Goal: Task Accomplishment & Management: Manage account settings

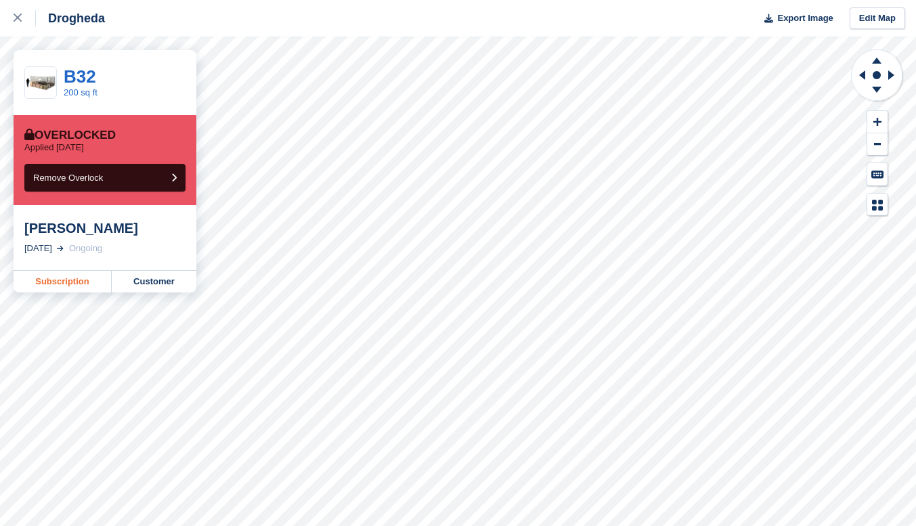
click at [74, 286] on link "Subscription" at bounding box center [63, 282] width 98 height 22
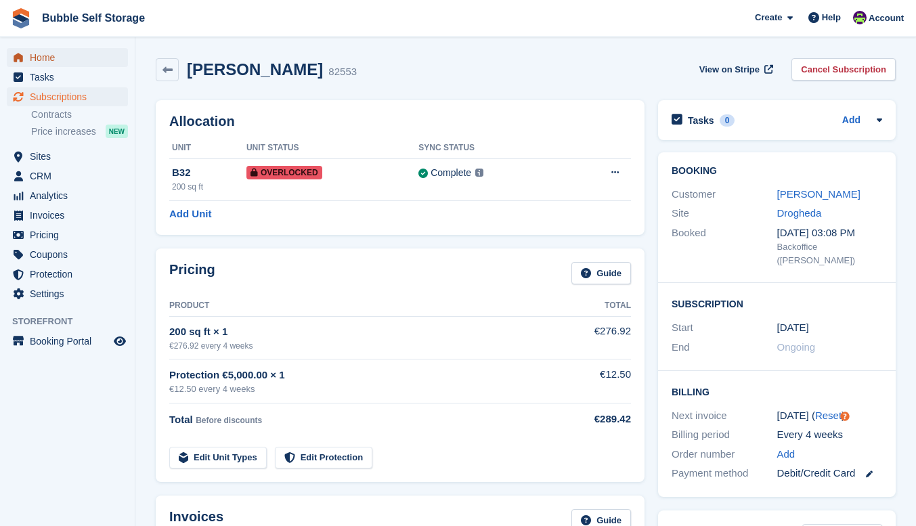
click at [41, 58] on span "Home" at bounding box center [70, 57] width 81 height 19
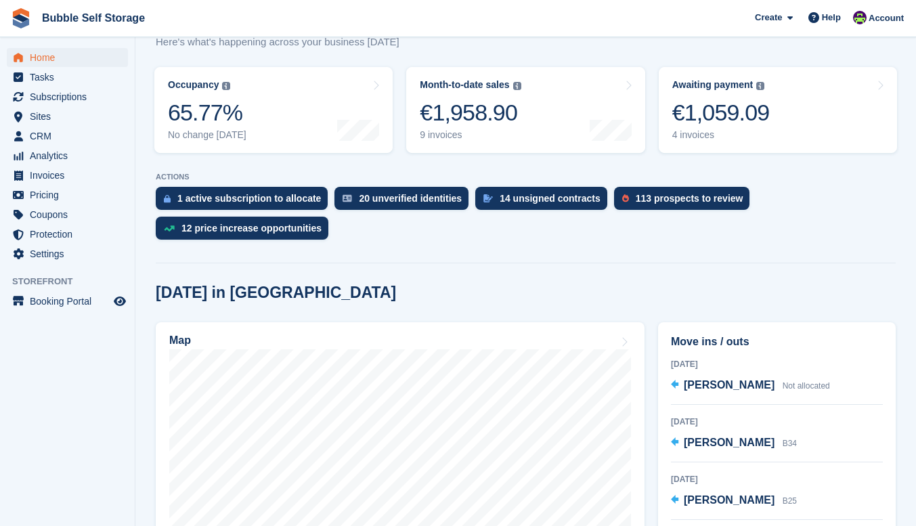
scroll to position [338, 0]
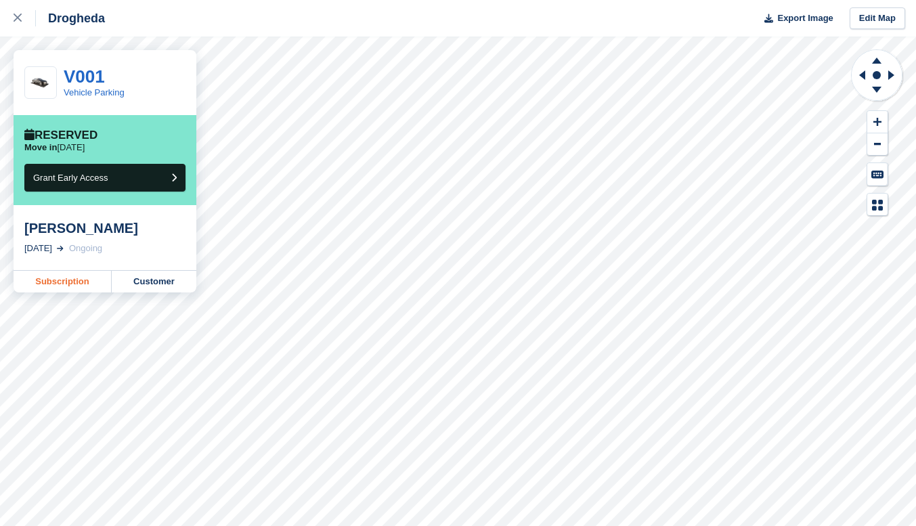
click at [70, 285] on link "Subscription" at bounding box center [63, 282] width 98 height 22
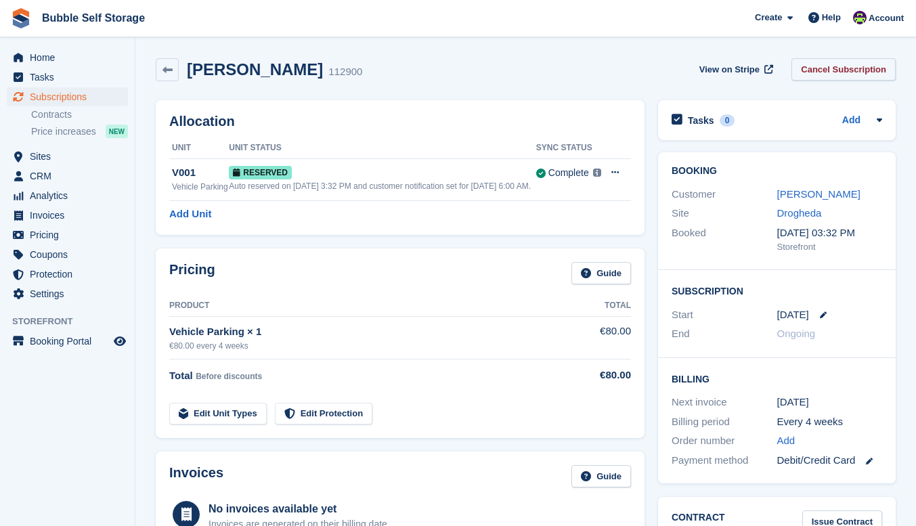
click at [867, 68] on link "Cancel Subscription" at bounding box center [843, 69] width 104 height 22
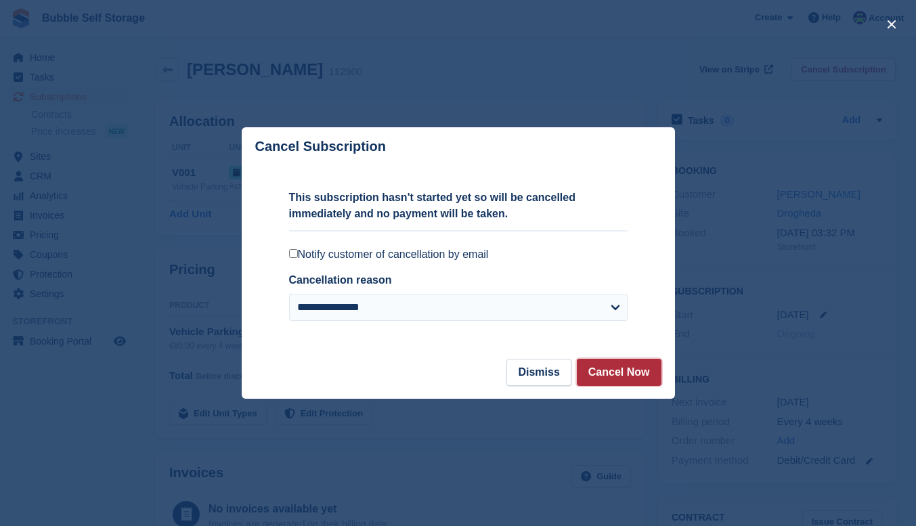
click at [618, 372] on button "Cancel Now" at bounding box center [619, 372] width 85 height 27
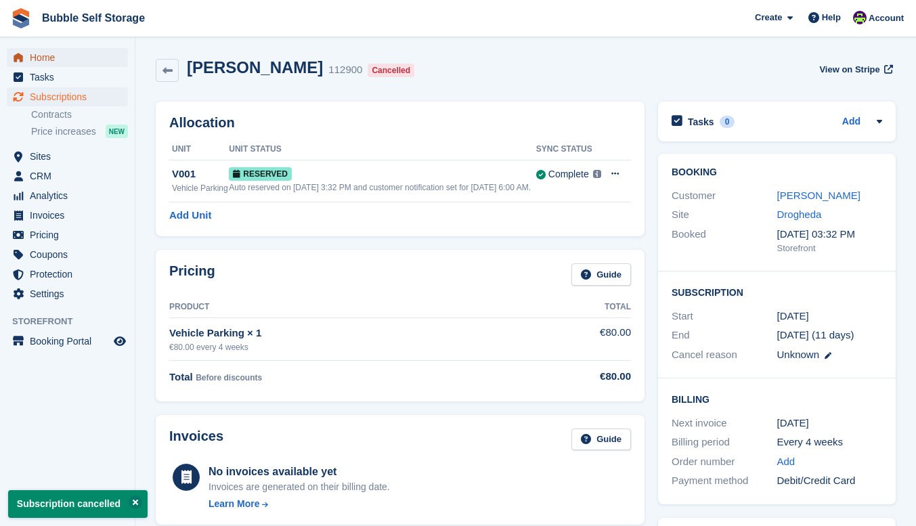
click at [47, 58] on span "Home" at bounding box center [70, 57] width 81 height 19
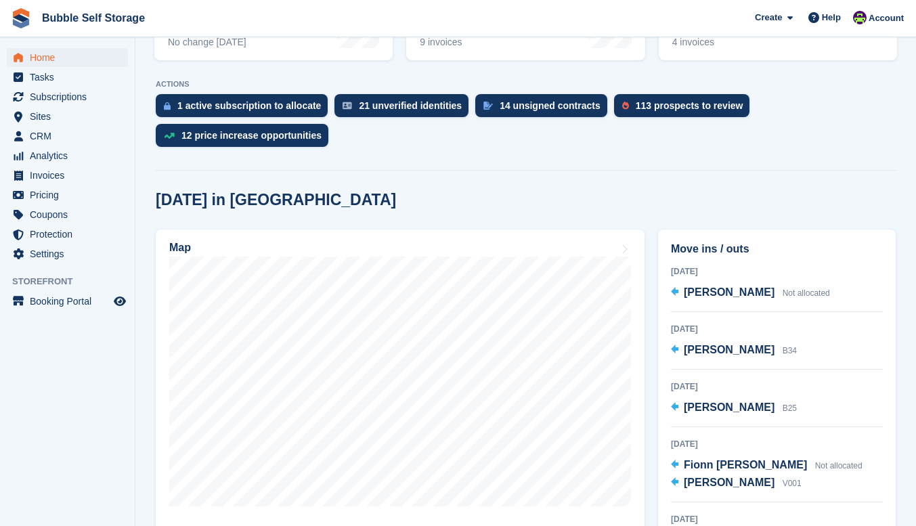
scroll to position [271, 0]
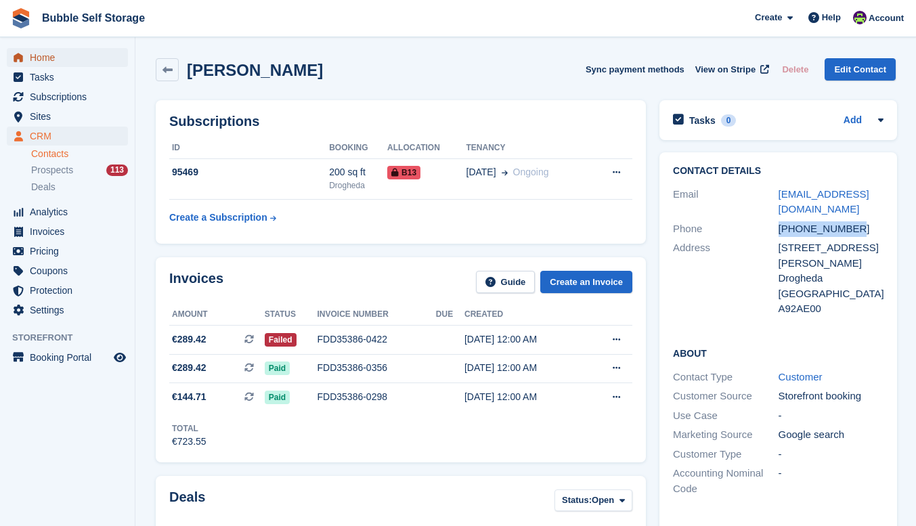
click at [55, 58] on span "Home" at bounding box center [70, 57] width 81 height 19
